Goal: Answer question/provide support: Share knowledge or assist other users

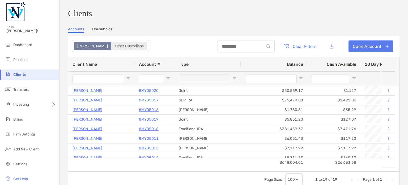
click at [112, 49] on div "Other Custodians" at bounding box center [129, 45] width 35 height 7
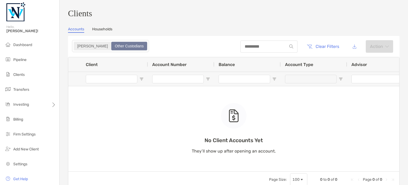
click at [78, 46] on div "[PERSON_NAME]" at bounding box center [92, 45] width 36 height 7
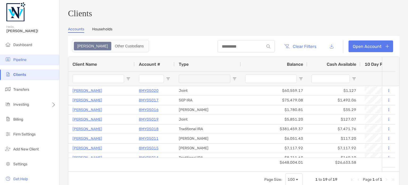
click at [24, 59] on span "Pipeline" at bounding box center [19, 59] width 13 height 5
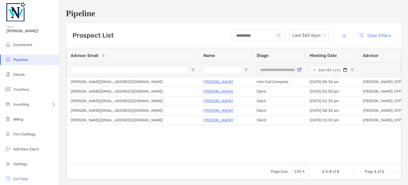
click at [300, 69] on span "Open Filter Menu" at bounding box center [299, 70] width 4 height 4
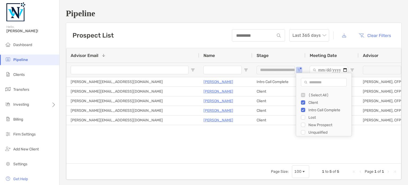
scroll to position [27, 0]
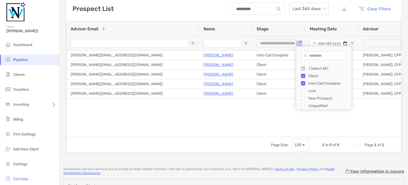
type input "**********"
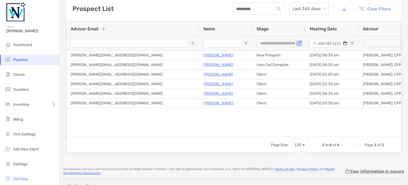
click at [250, 122] on div "[PERSON_NAME] Intro Call Complete [DATE] 08:30 am [PERSON_NAME], CFP® [PERSON_N…" at bounding box center [233, 91] width 335 height 82
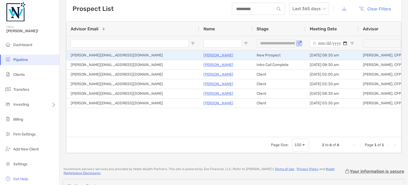
click at [212, 55] on p "[PERSON_NAME]" at bounding box center [219, 55] width 30 height 7
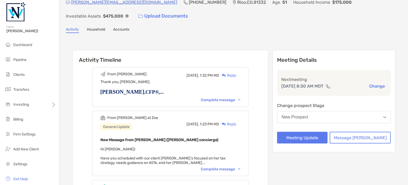
scroll to position [53, 0]
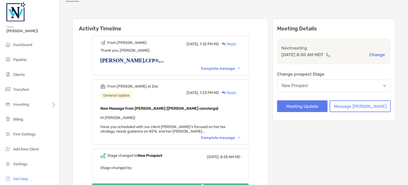
click at [231, 135] on div "Complete message" at bounding box center [221, 137] width 40 height 5
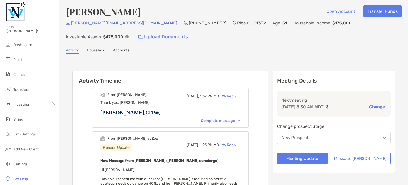
scroll to position [0, 0]
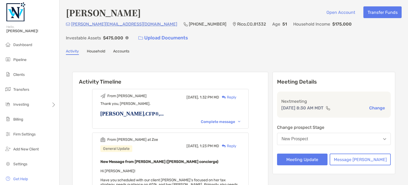
drag, startPoint x: 108, startPoint y: 21, endPoint x: 90, endPoint y: 31, distance: 20.6
click at [90, 31] on div "Emily.nolan307@gmail.com (970) 729-1356 Rico , CO , 81332 Age 51 Household Inco…" at bounding box center [234, 32] width 336 height 23
drag, startPoint x: 125, startPoint y: 26, endPoint x: 71, endPoint y: 27, distance: 53.2
click at [71, 27] on p "Emily.nolan307@gmail.com" at bounding box center [124, 24] width 106 height 7
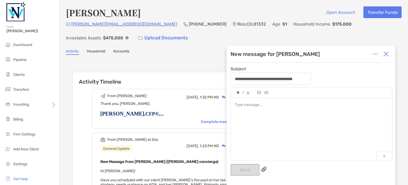
click at [389, 53] on div at bounding box center [386, 54] width 11 height 11
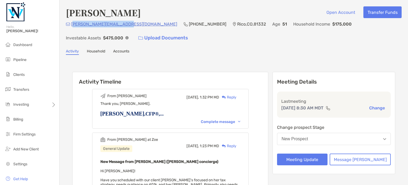
drag, startPoint x: 125, startPoint y: 24, endPoint x: 73, endPoint y: 25, distance: 52.9
click at [73, 25] on div "Emily.nolan307@gmail.com (970) 729-1356 Rico , CO , 81332 Age 51 Household Inco…" at bounding box center [234, 32] width 336 height 23
click at [122, 32] on div "Emily.nolan307@gmail.com (970) 729-1356 Rico , CO , 81332 Age 51 Household Inco…" at bounding box center [234, 32] width 336 height 23
drag, startPoint x: 71, startPoint y: 24, endPoint x: 124, endPoint y: 23, distance: 53.2
click at [124, 23] on p "Emily.nolan307@gmail.com" at bounding box center [124, 24] width 106 height 7
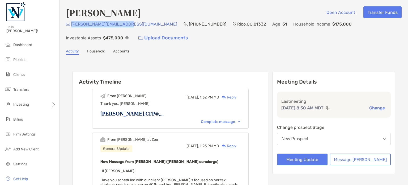
copy p "Emily.nolan307@gmail.com"
click at [367, 159] on button "Message Zoe" at bounding box center [360, 159] width 61 height 12
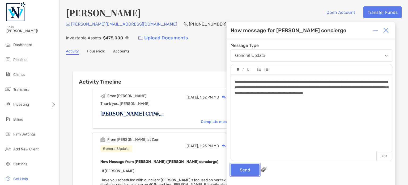
click at [247, 168] on button "Send" at bounding box center [245, 170] width 29 height 12
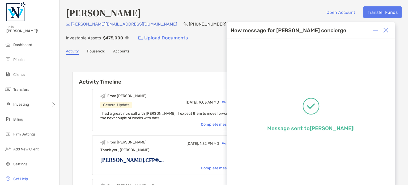
click at [385, 30] on img at bounding box center [385, 30] width 5 height 5
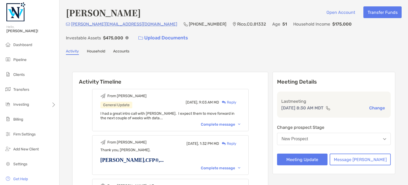
click at [308, 138] on div "New Prospect" at bounding box center [295, 138] width 27 height 5
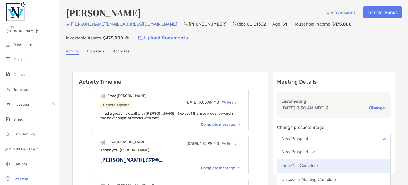
click at [317, 161] on button "Intro Call Complete" at bounding box center [333, 166] width 113 height 14
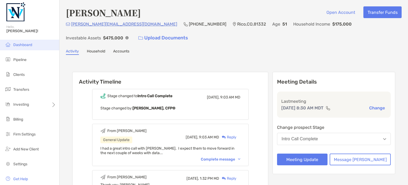
click at [29, 42] on li "Dashboard" at bounding box center [29, 45] width 59 height 11
